Goal: Use online tool/utility: Utilize a website feature to perform a specific function

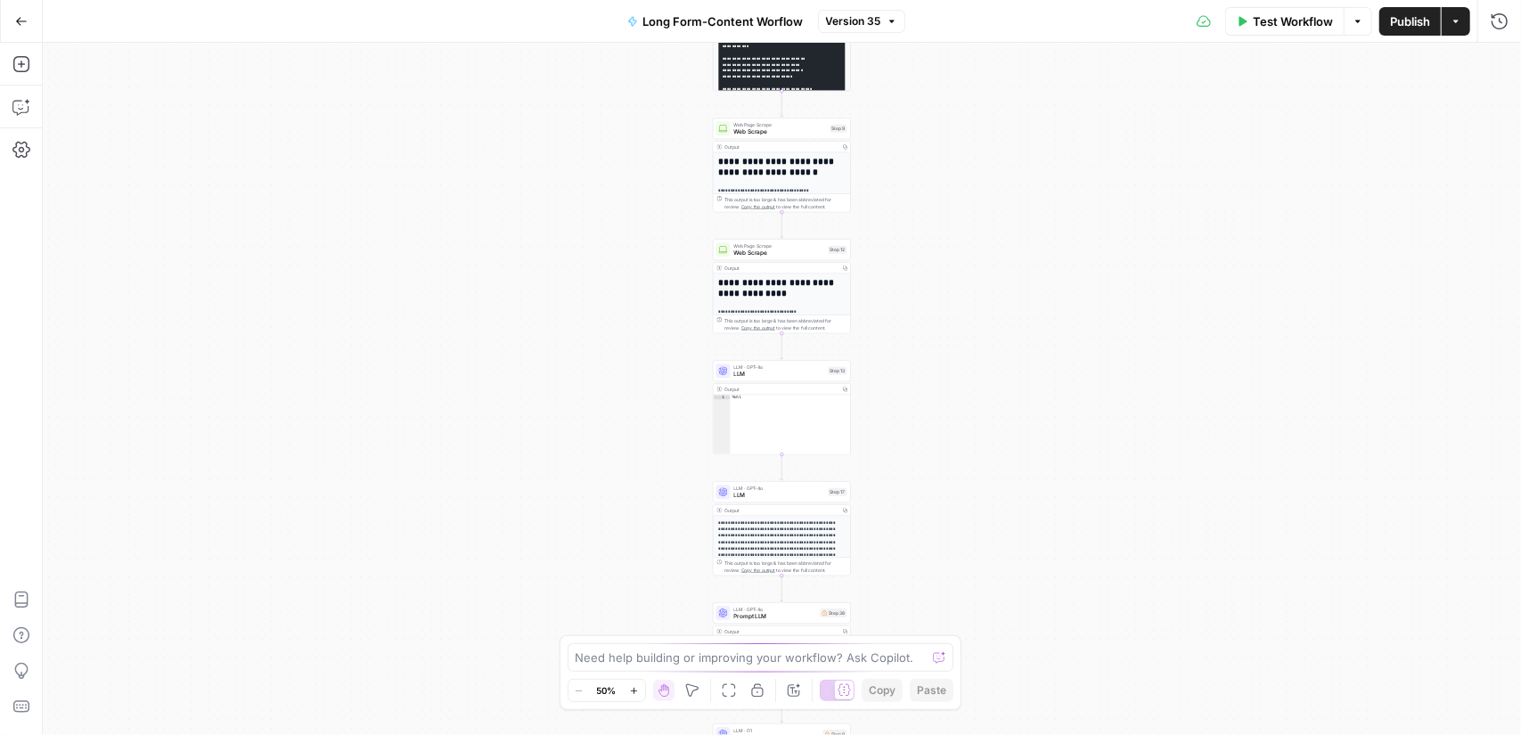
click at [7, 22] on button "Go Back" at bounding box center [21, 21] width 32 height 32
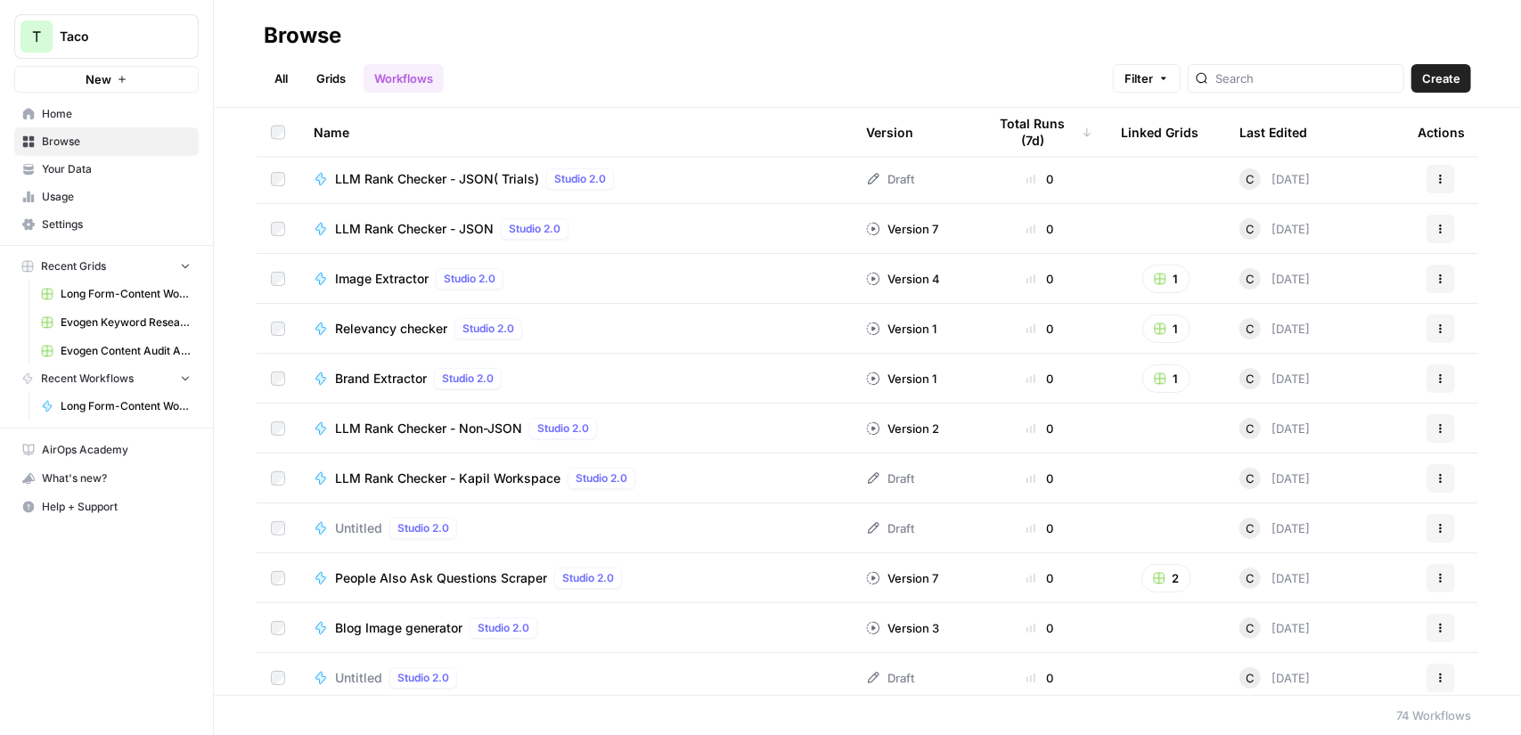
scroll to position [2496, 0]
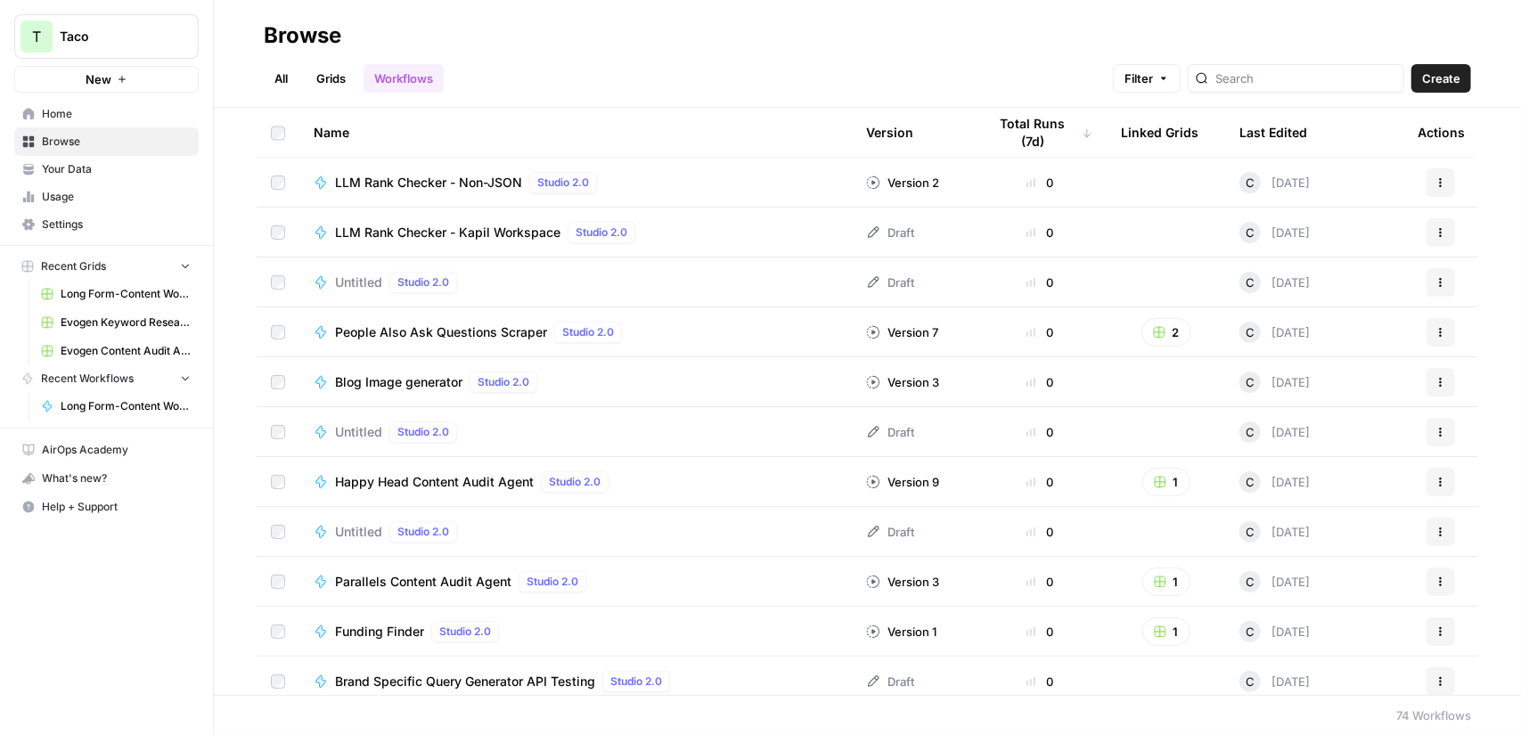
click at [671, 478] on div "Happy Head Content Audit Agent Studio 2.0" at bounding box center [576, 481] width 524 height 21
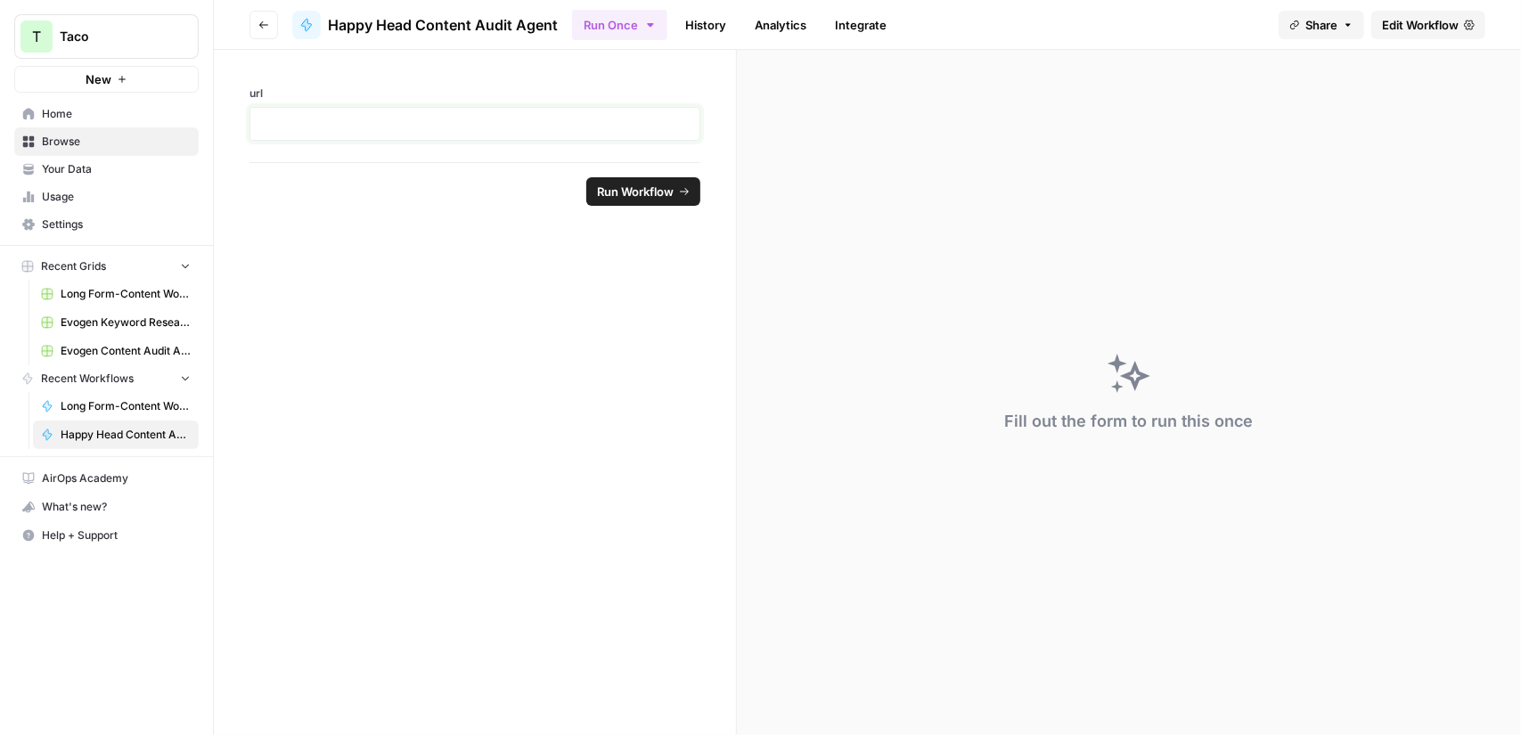
click at [638, 131] on p at bounding box center [475, 124] width 428 height 18
click at [652, 193] on span "Run Workflow" at bounding box center [635, 192] width 77 height 18
